Goal: Task Accomplishment & Management: Manage account settings

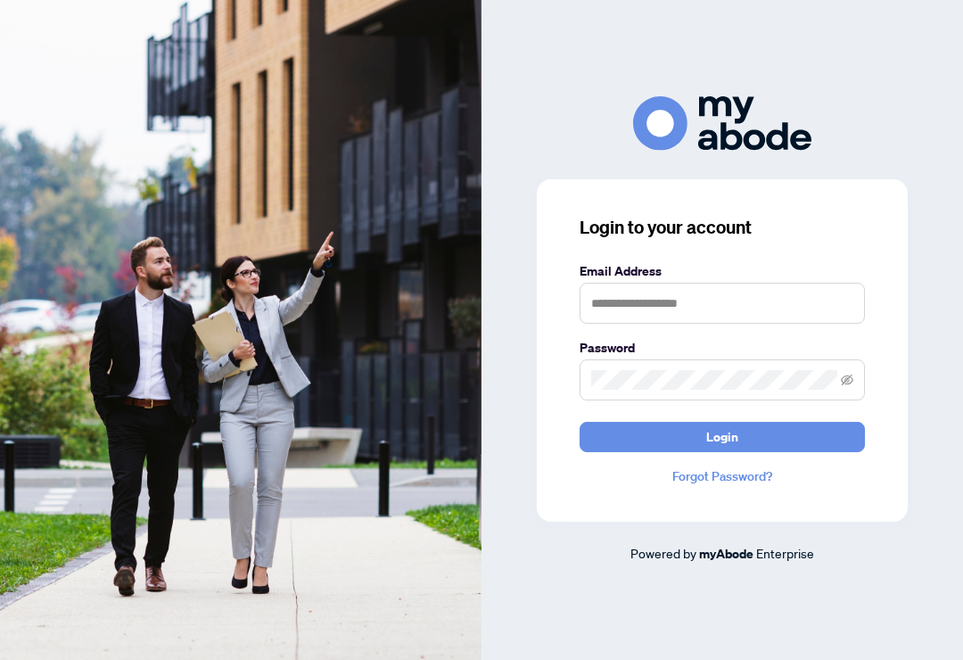
scroll to position [170, 0]
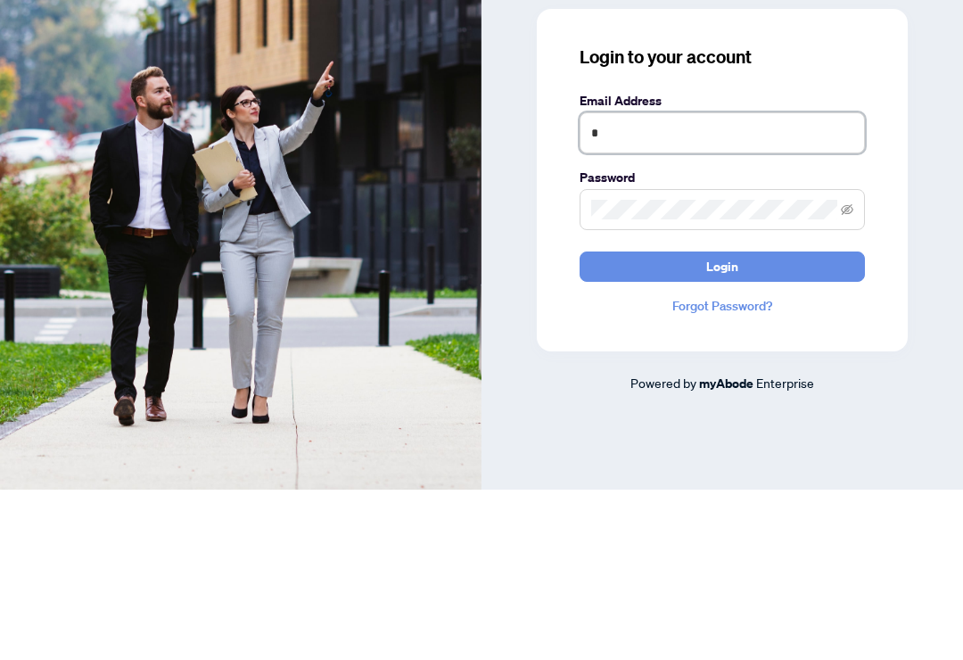
type input "**********"
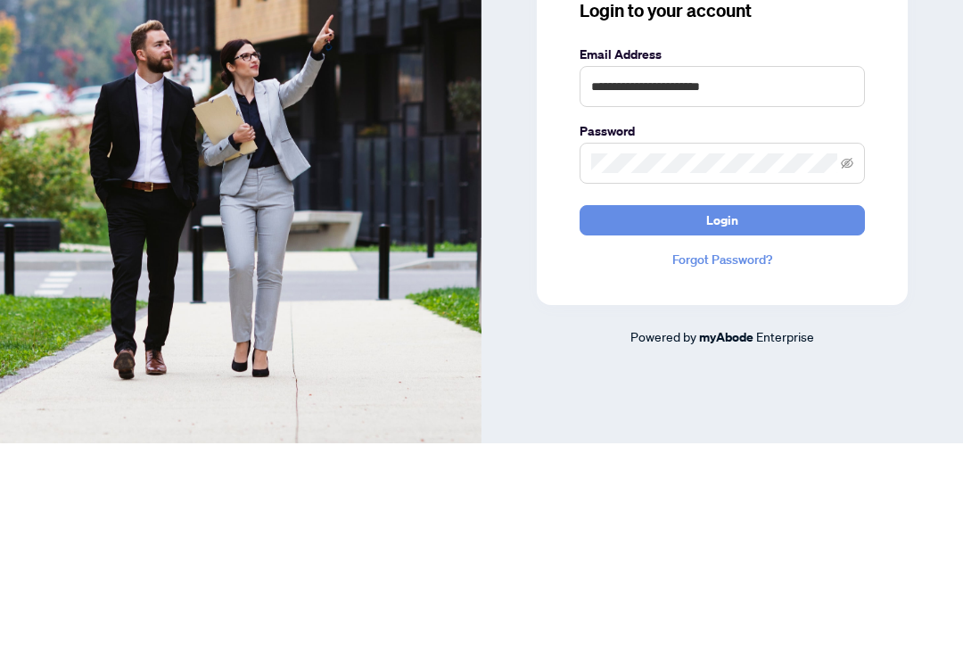
click at [737, 423] on span "Login" at bounding box center [722, 437] width 32 height 29
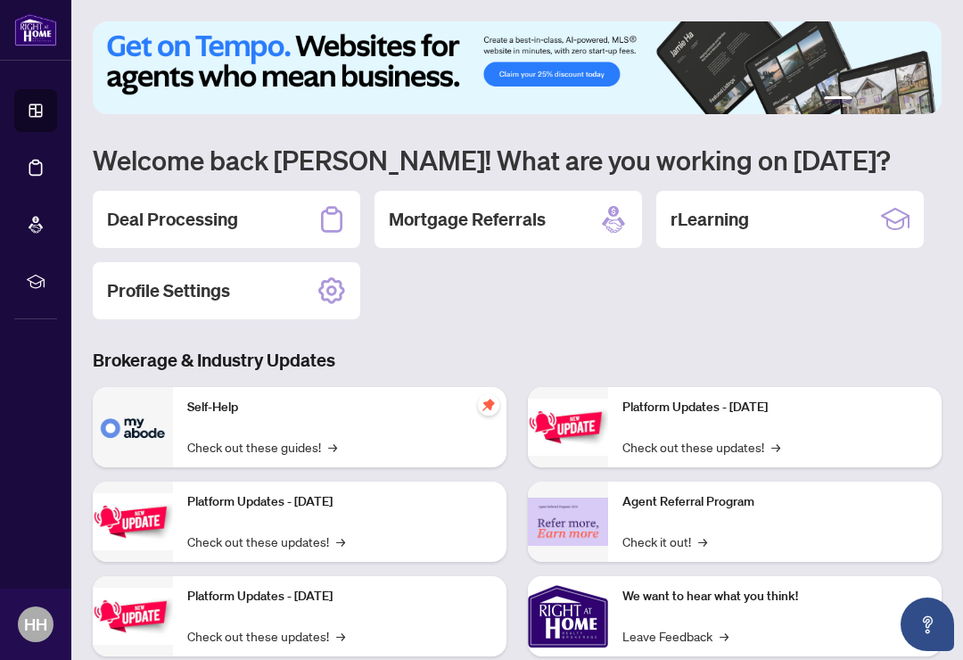
click at [139, 235] on div "Deal Processing" at bounding box center [226, 219] width 267 height 57
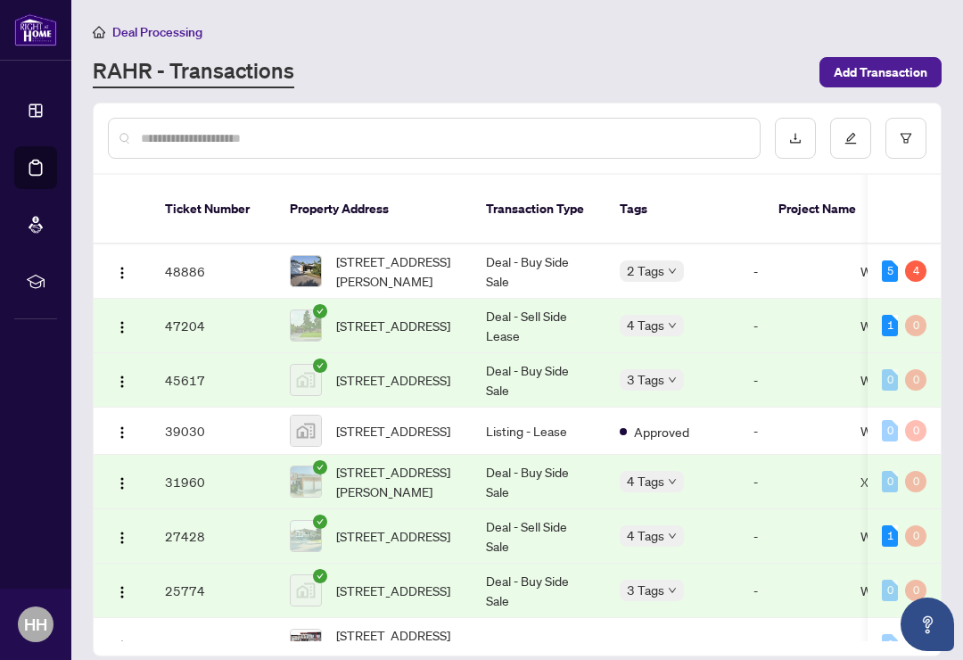
click at [433, 254] on span "[STREET_ADDRESS][PERSON_NAME]" at bounding box center [396, 270] width 121 height 39
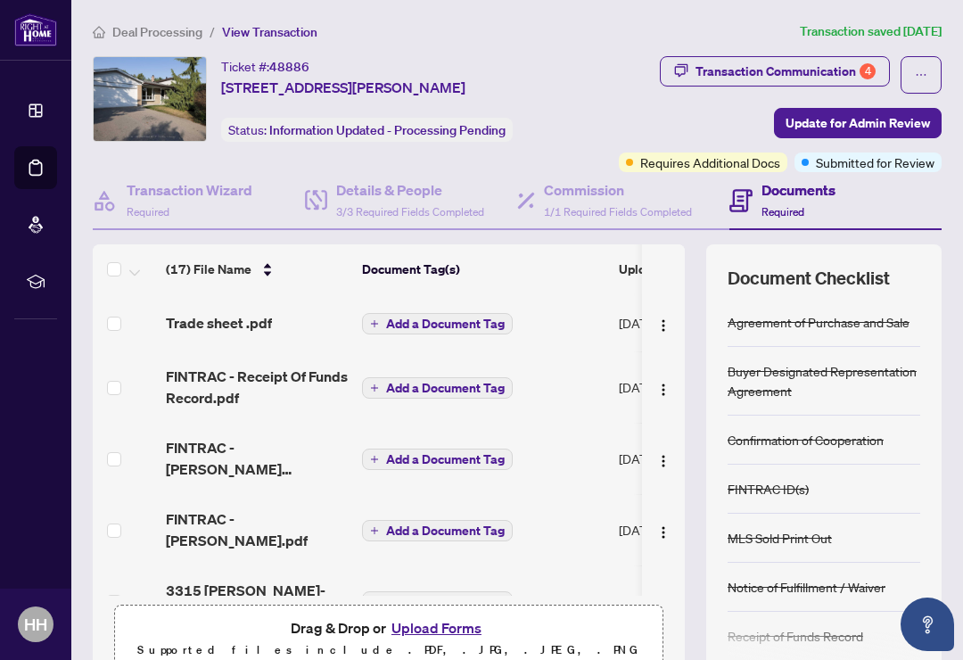
click at [865, 73] on div "4" at bounding box center [868, 71] width 16 height 16
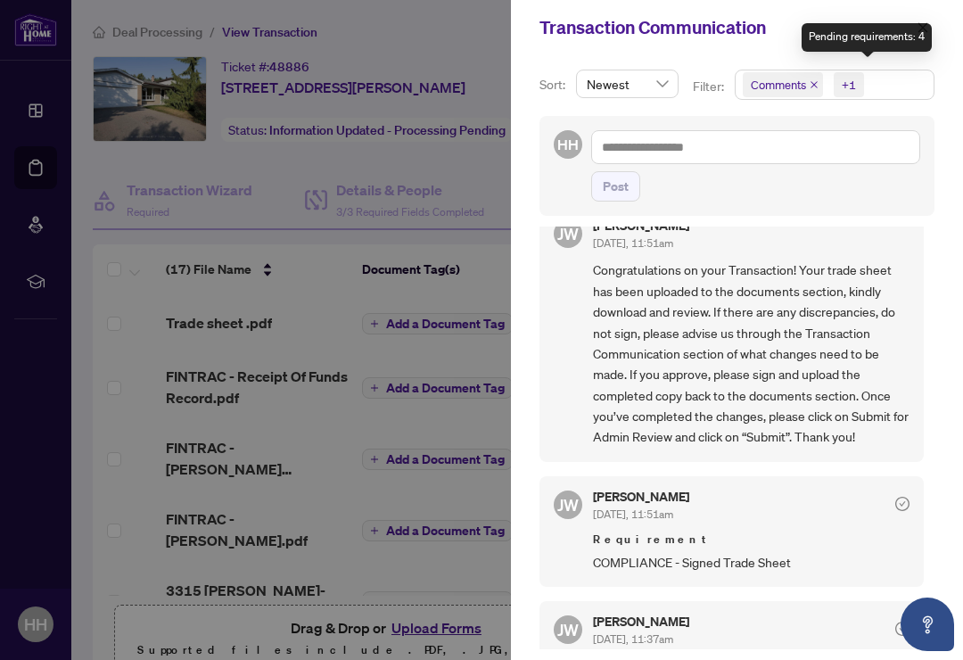
scroll to position [21, 0]
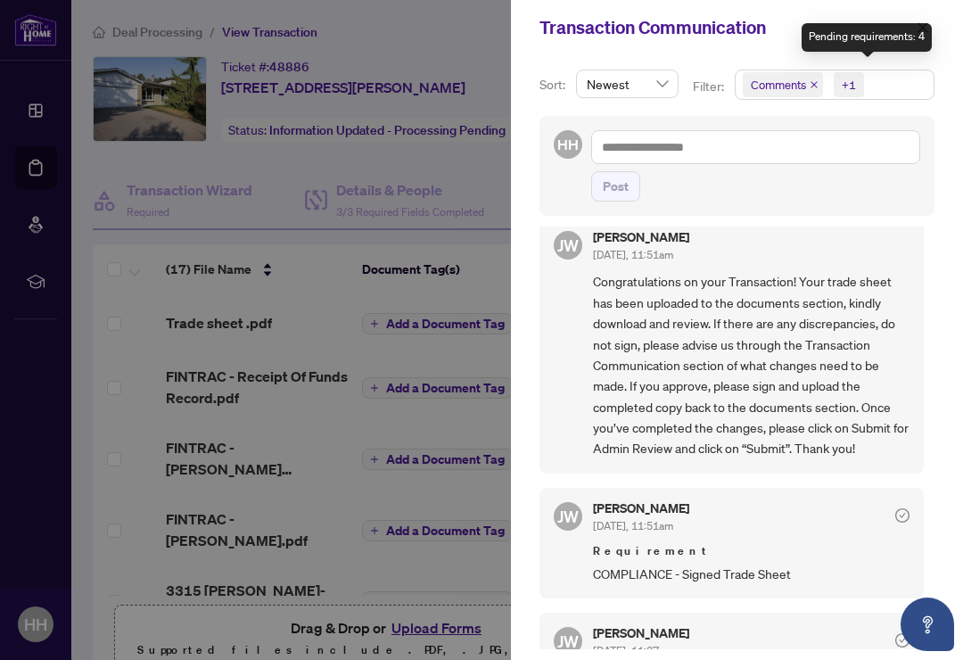
click at [449, 24] on div at bounding box center [481, 330] width 963 height 660
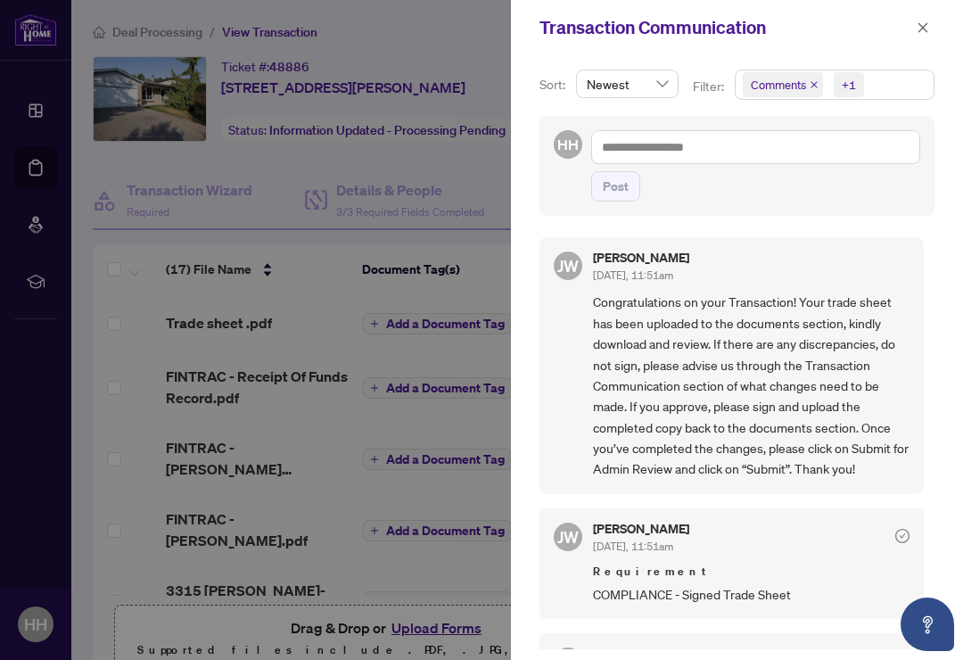
scroll to position [0, 0]
click at [920, 26] on icon "close" at bounding box center [923, 27] width 12 height 12
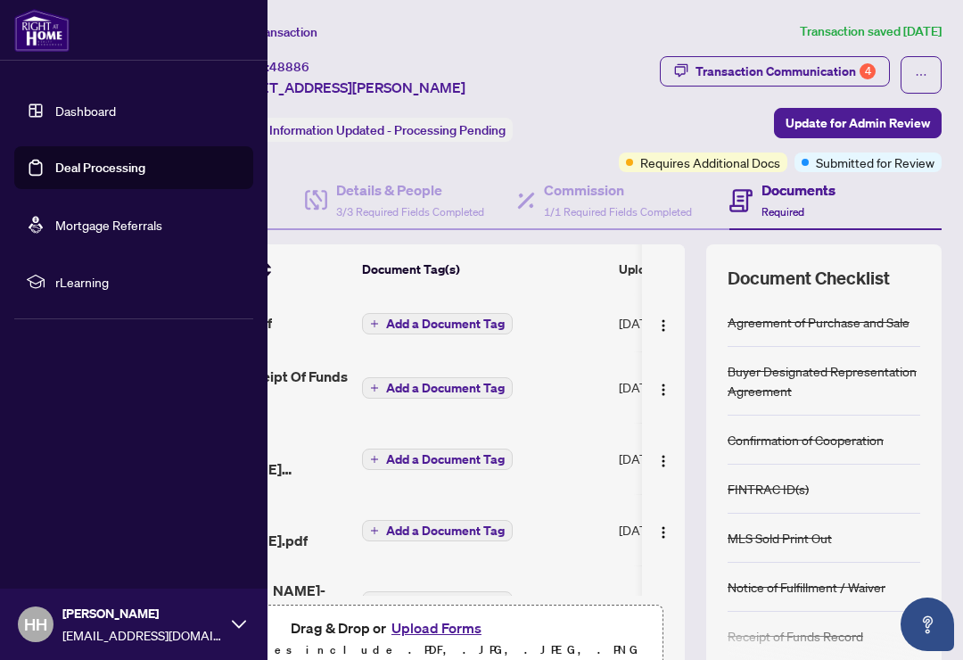
click at [95, 166] on link "Deal Processing" at bounding box center [100, 168] width 90 height 16
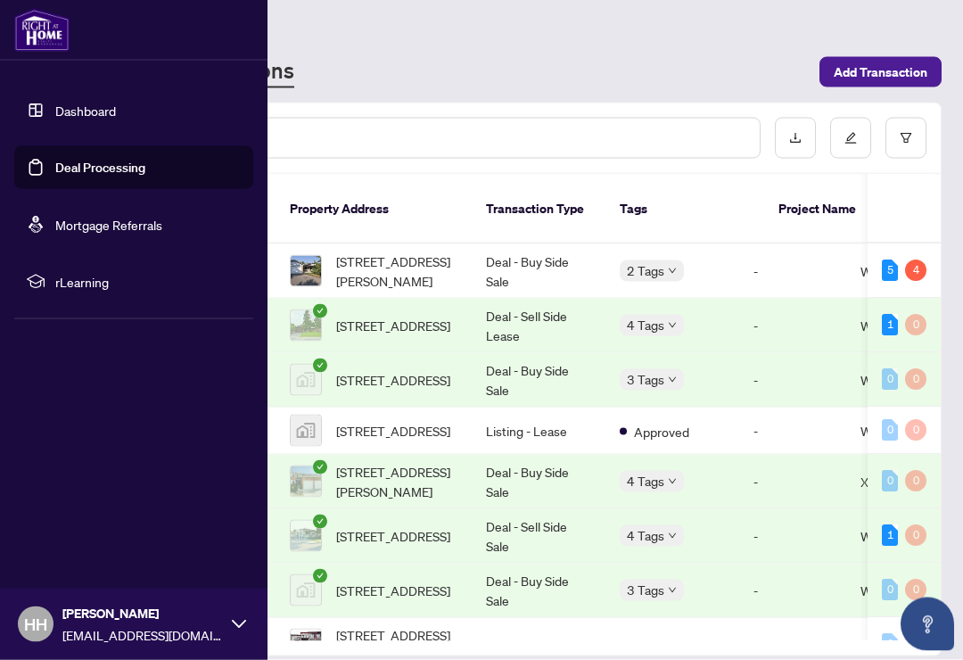
click at [237, 631] on icon at bounding box center [239, 624] width 14 height 14
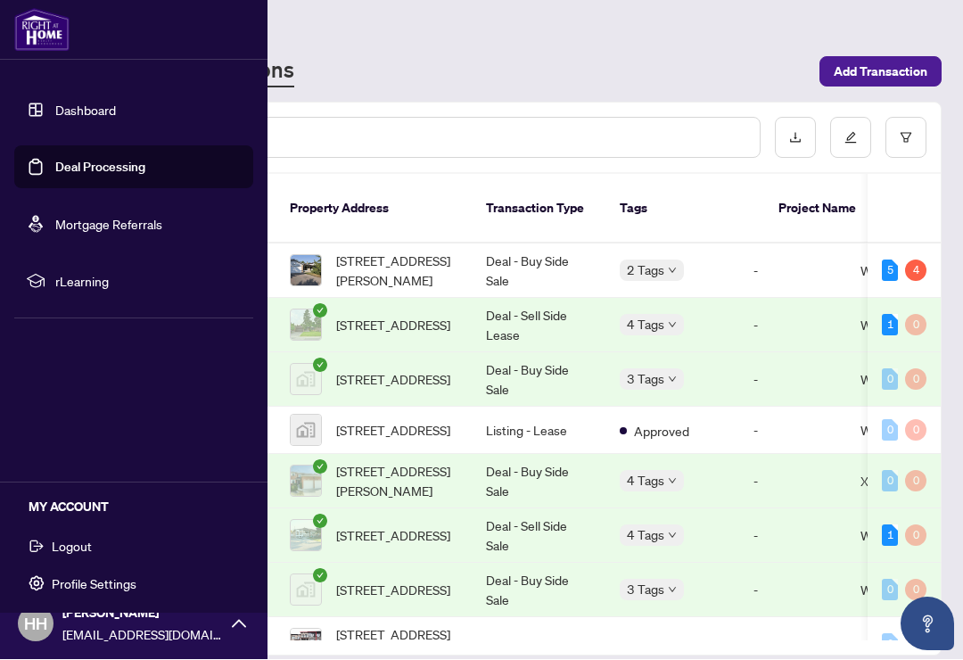
click at [58, 550] on span "Logout" at bounding box center [72, 546] width 40 height 29
